Goal: Find specific page/section: Find specific page/section

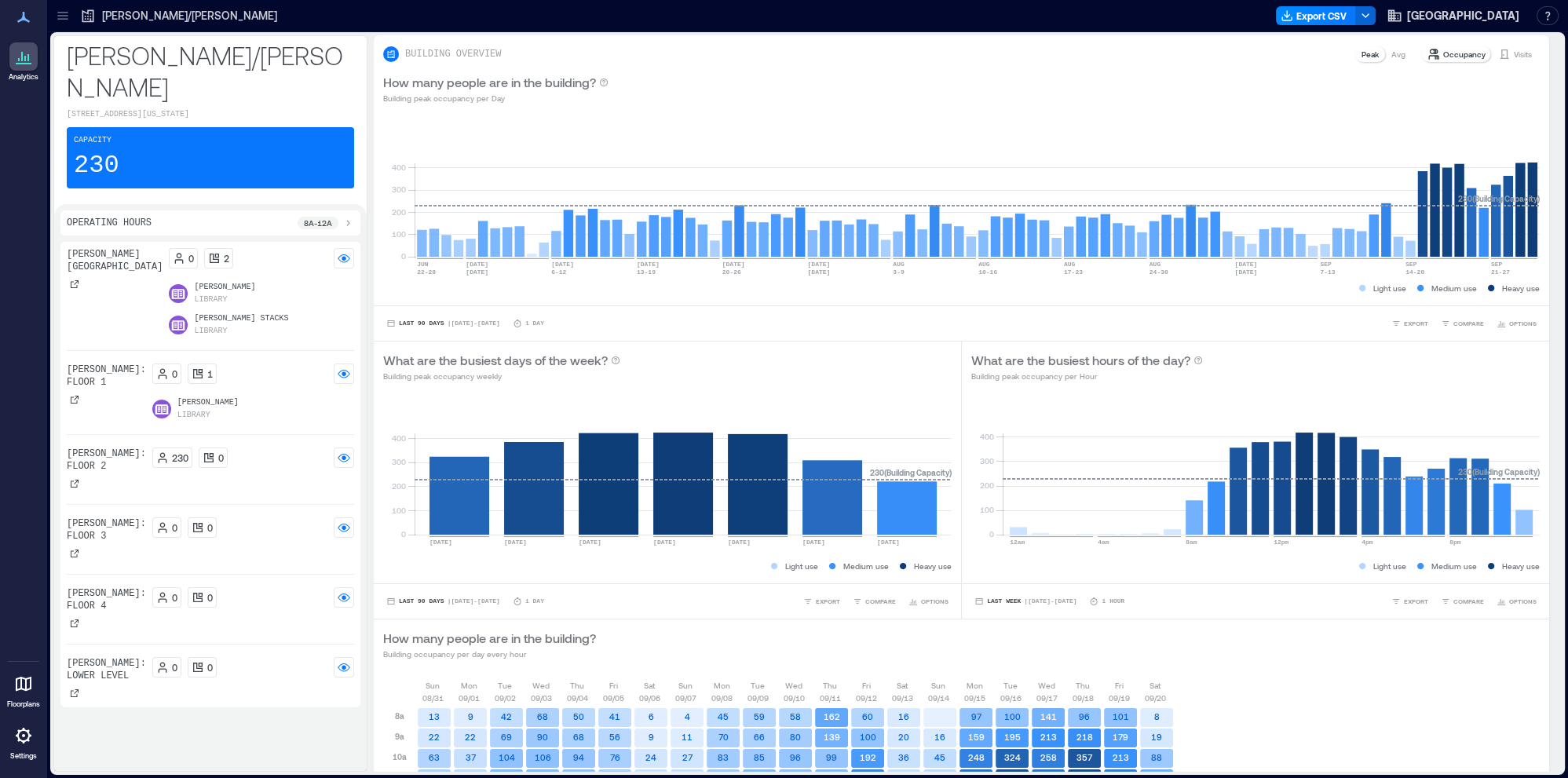
click at [63, 20] on icon at bounding box center [63, 19] width 10 height 2
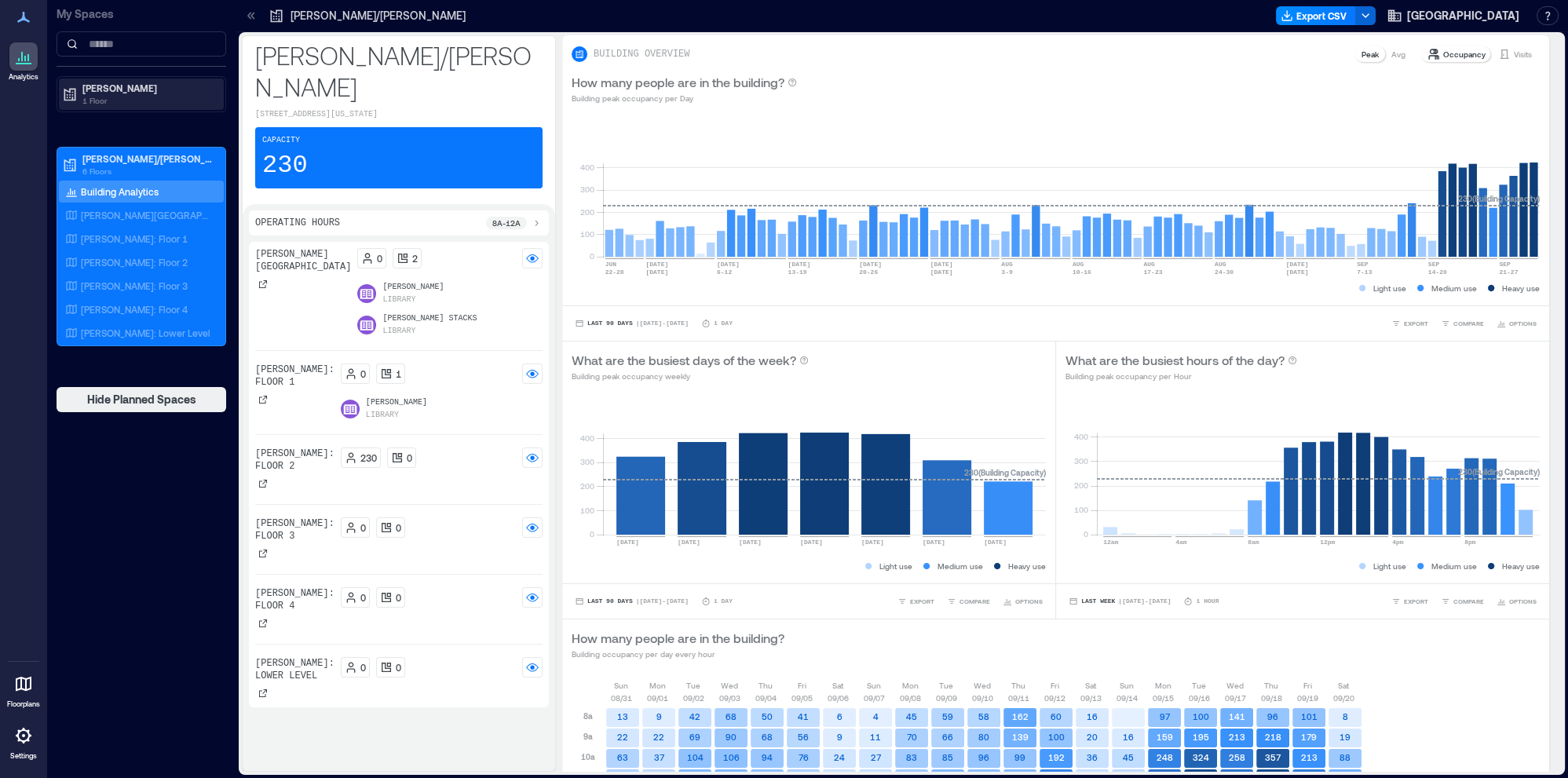
click at [91, 98] on p "1 Floor" at bounding box center [148, 100] width 132 height 12
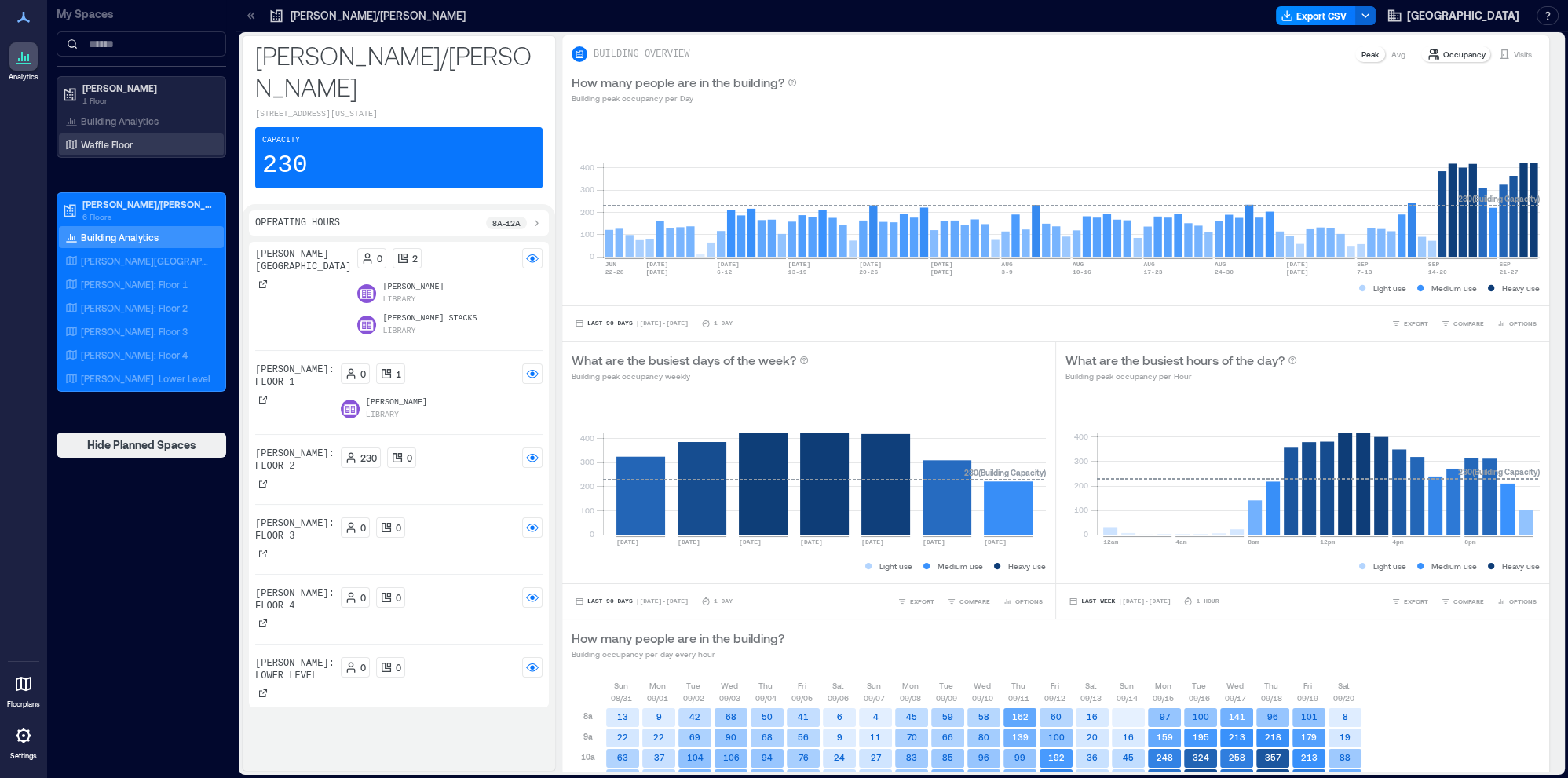
click at [101, 140] on p "Waffle Floor" at bounding box center [106, 144] width 52 height 12
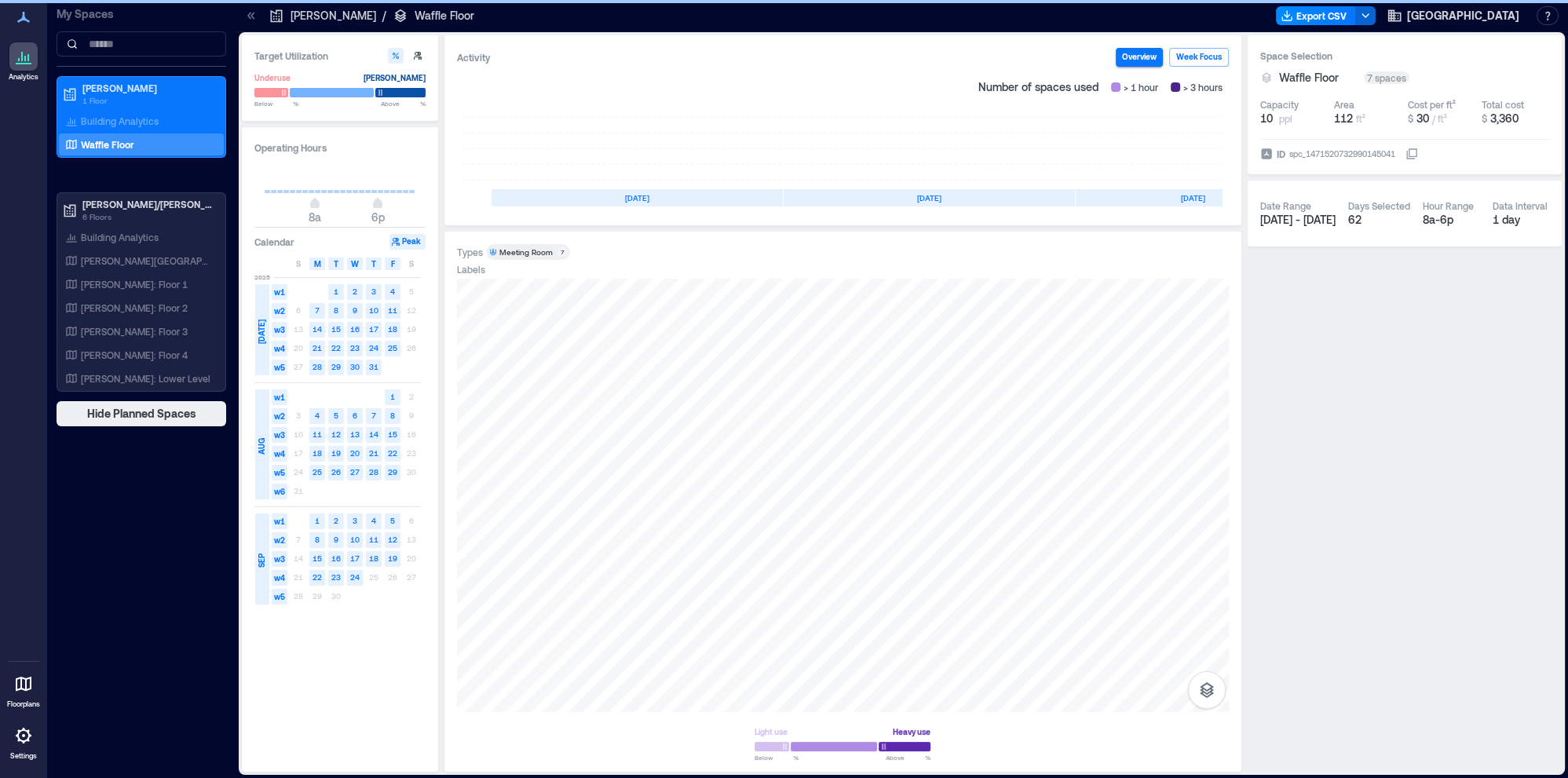
scroll to position [0, 89]
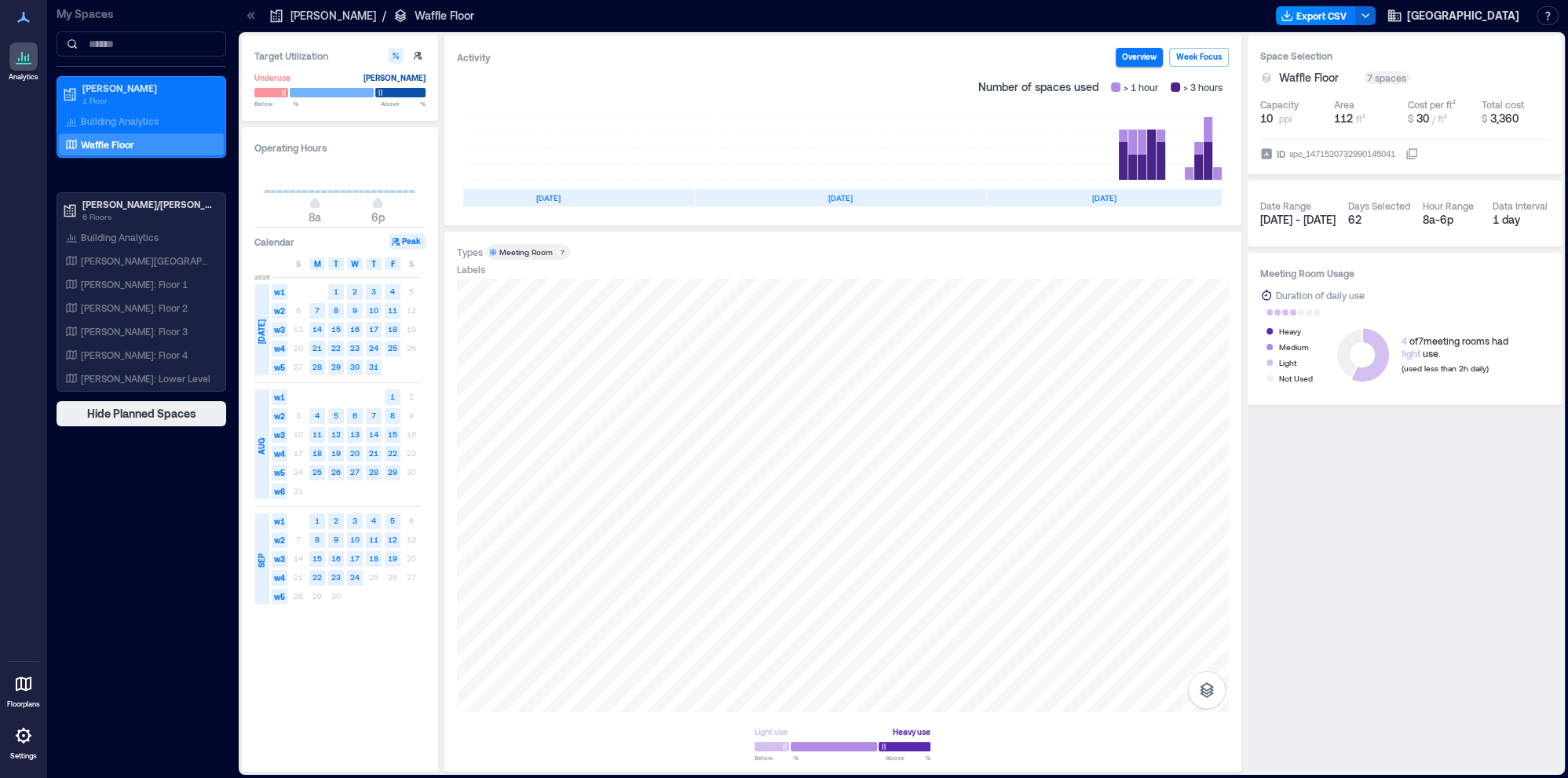
click at [30, 752] on p "Settings" at bounding box center [23, 755] width 26 height 9
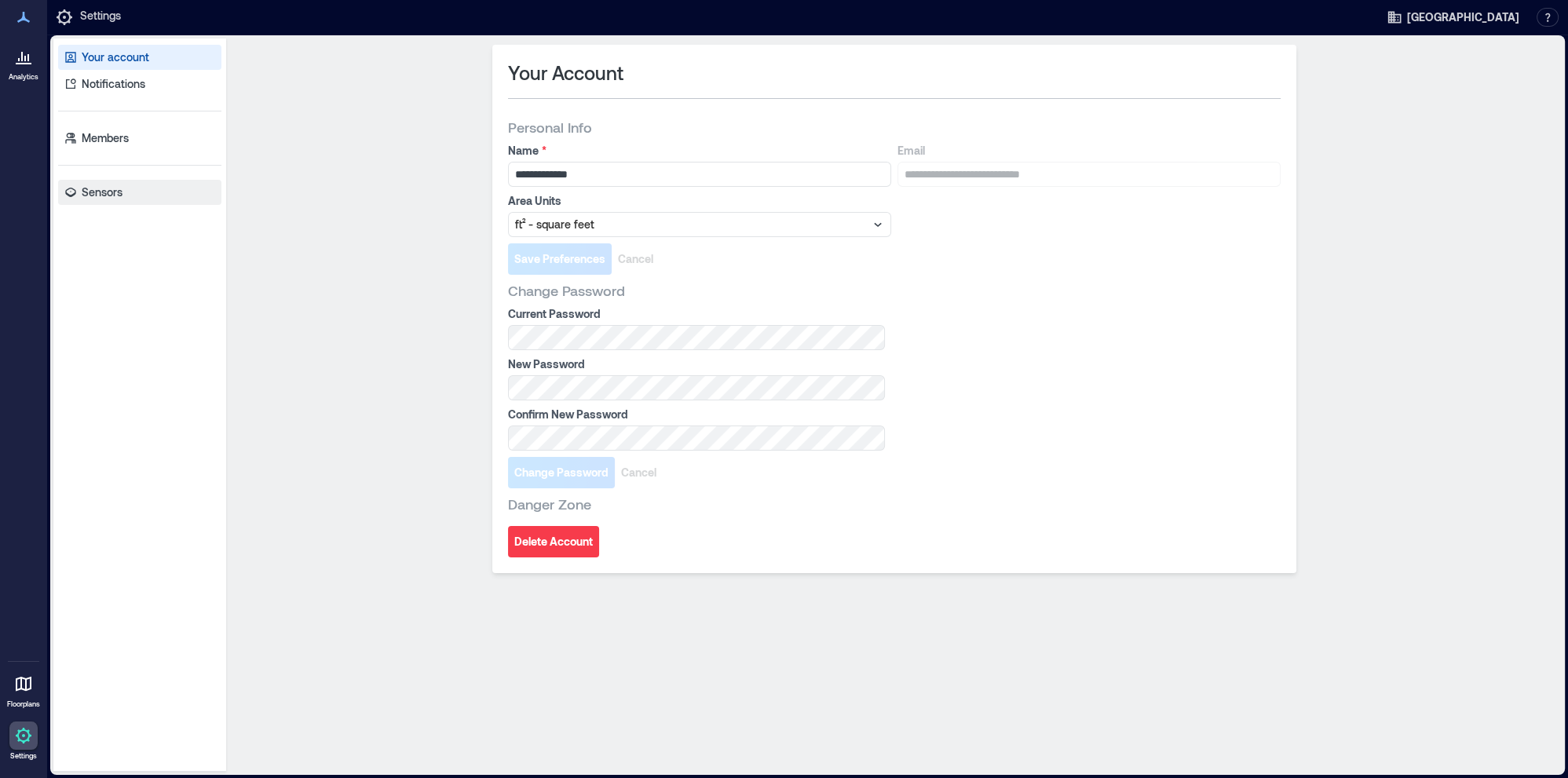
click at [114, 194] on p "Sensors" at bounding box center [102, 192] width 41 height 16
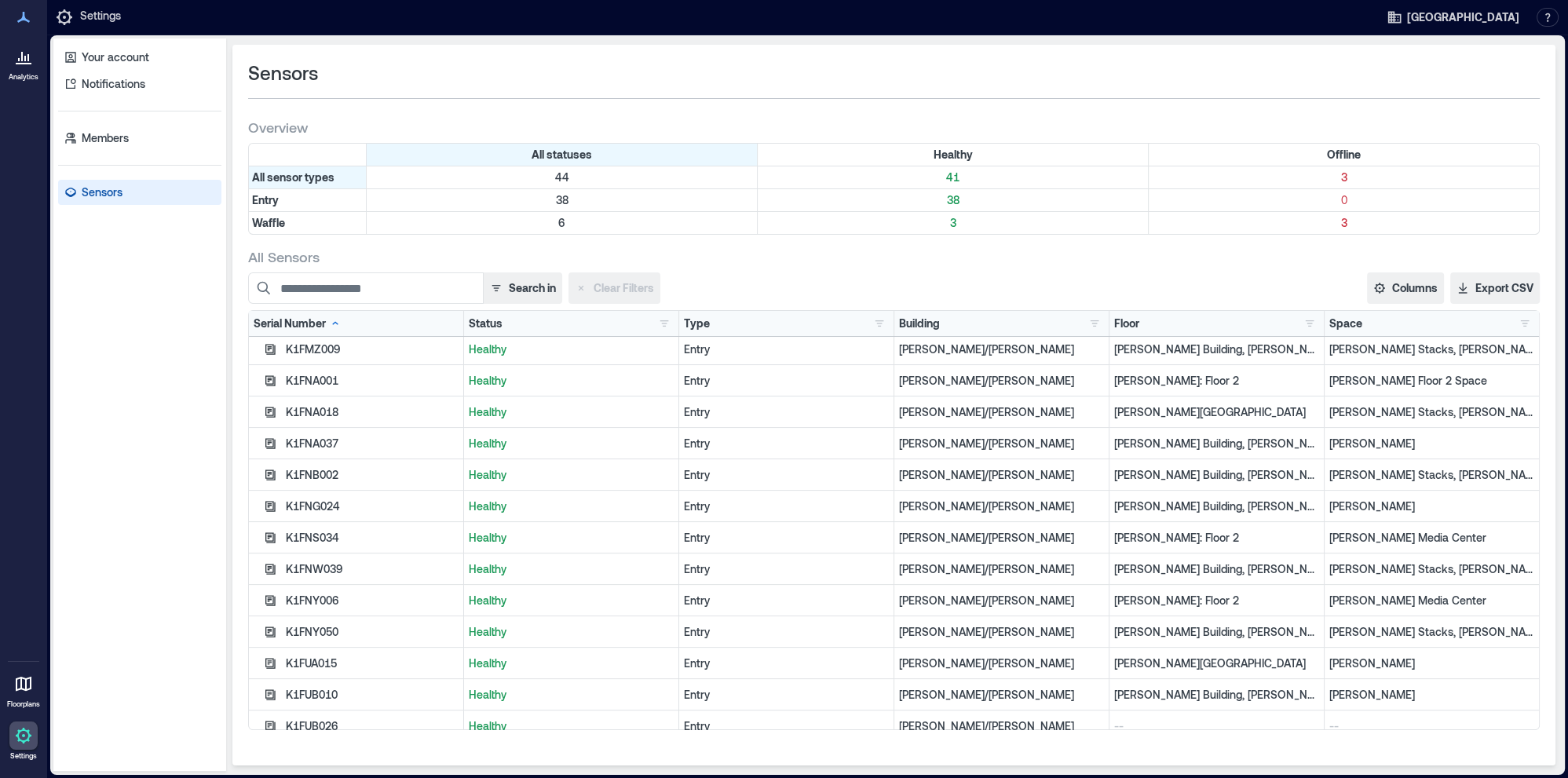
scroll to position [989, 0]
